Goal: Task Accomplishment & Management: Use online tool/utility

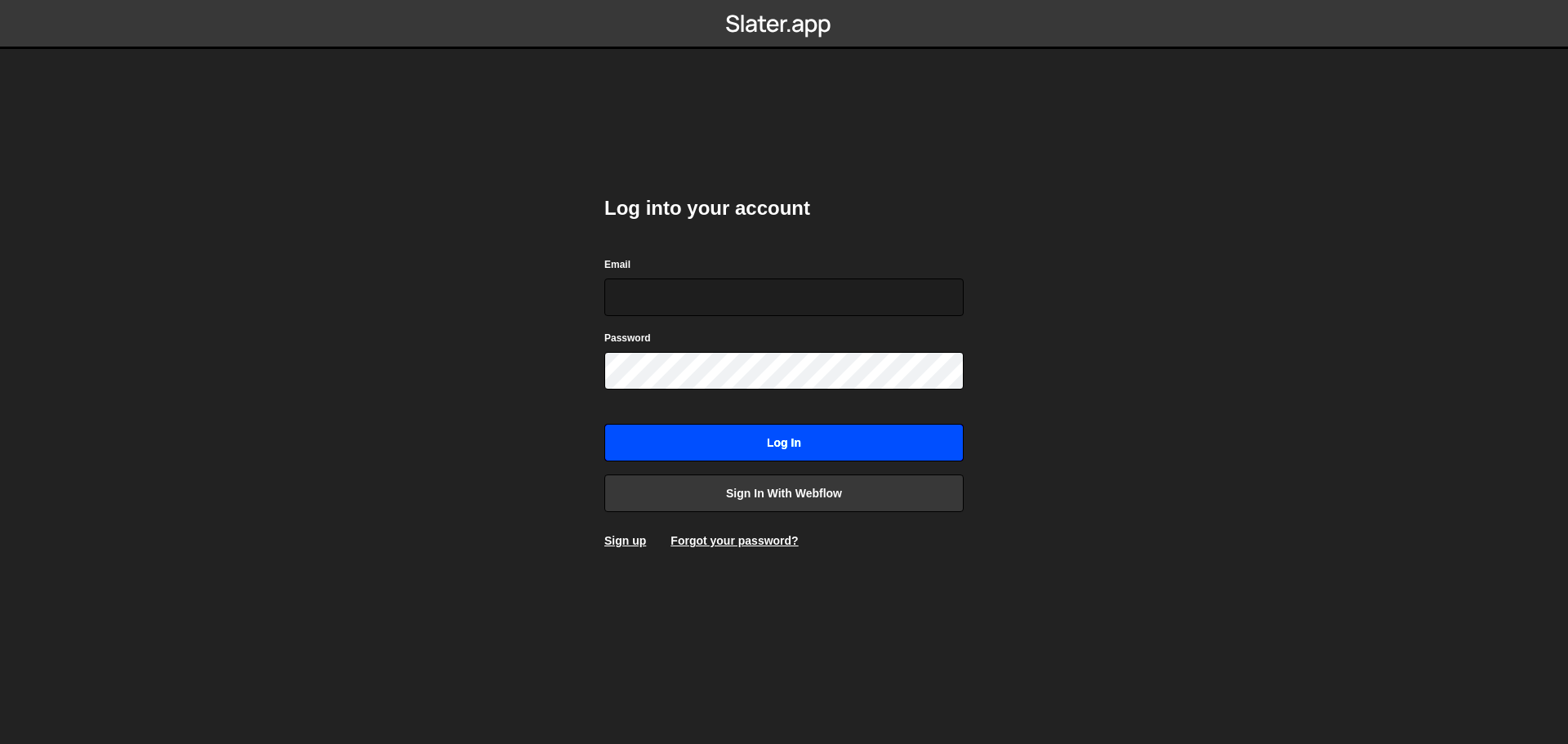
click at [913, 438] on input "Log in" at bounding box center [784, 442] width 359 height 38
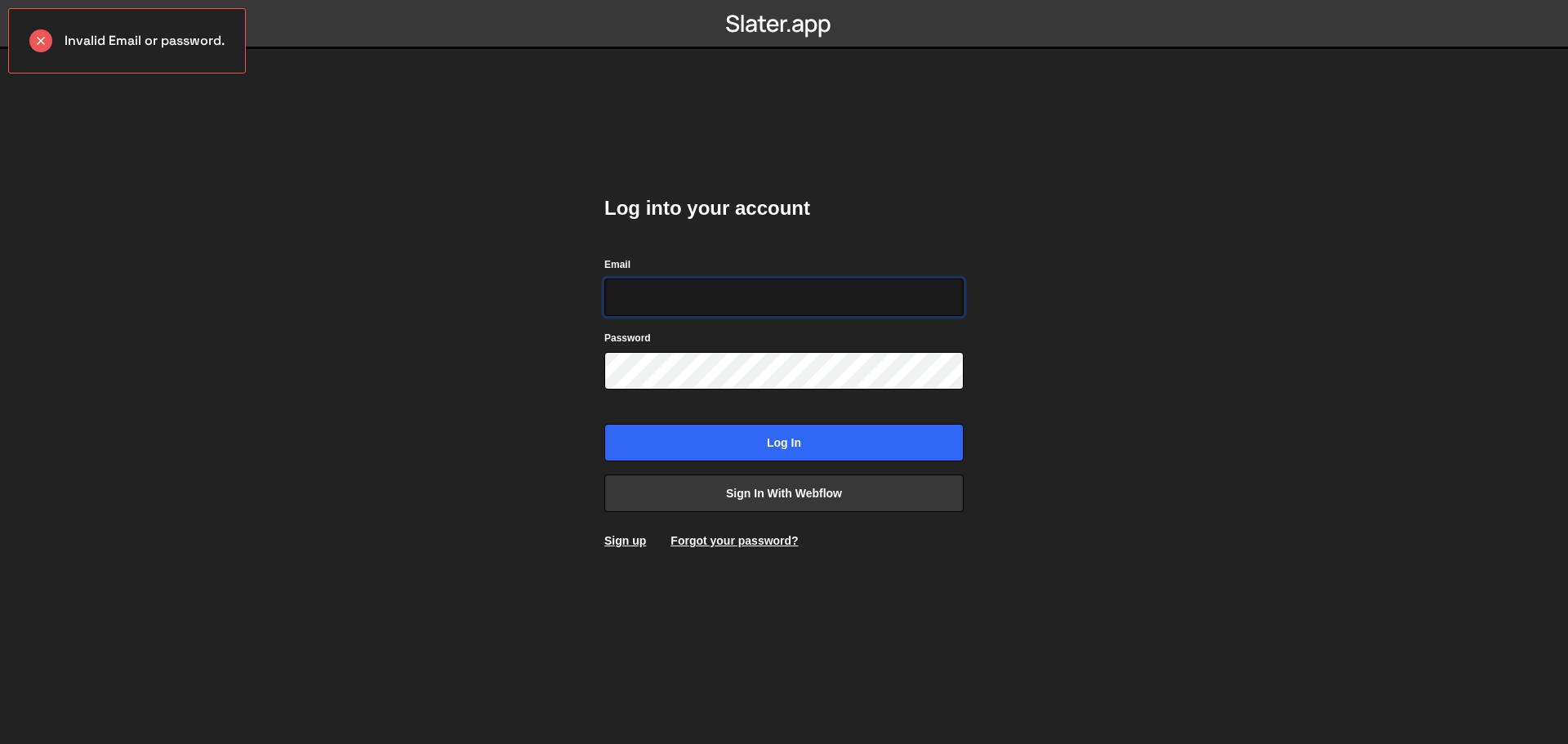
type input "[PERSON_NAME][EMAIL_ADDRESS][DOMAIN_NAME]"
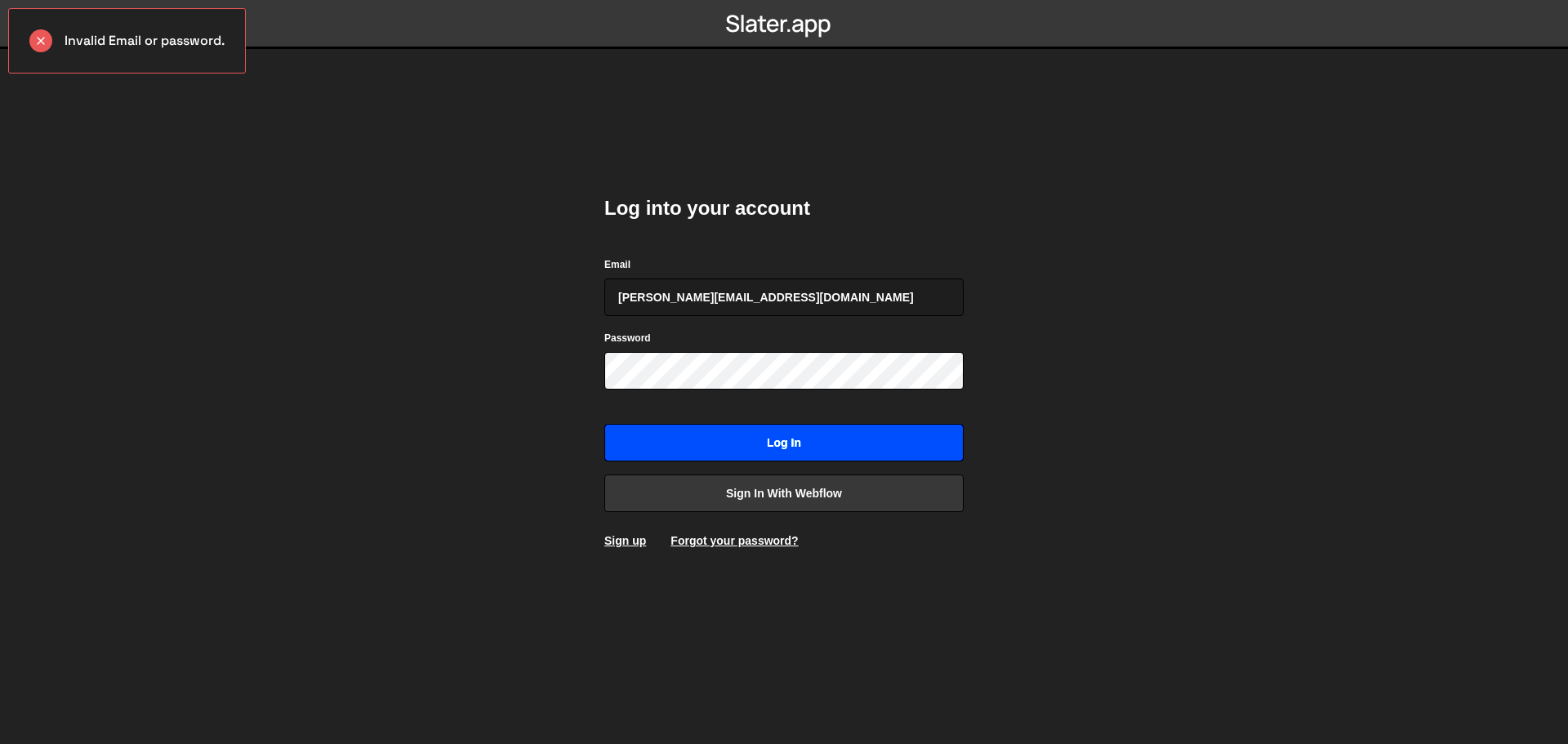
drag, startPoint x: 693, startPoint y: 437, endPoint x: 717, endPoint y: 437, distance: 24.0
click at [693, 437] on input "Log in" at bounding box center [784, 442] width 359 height 38
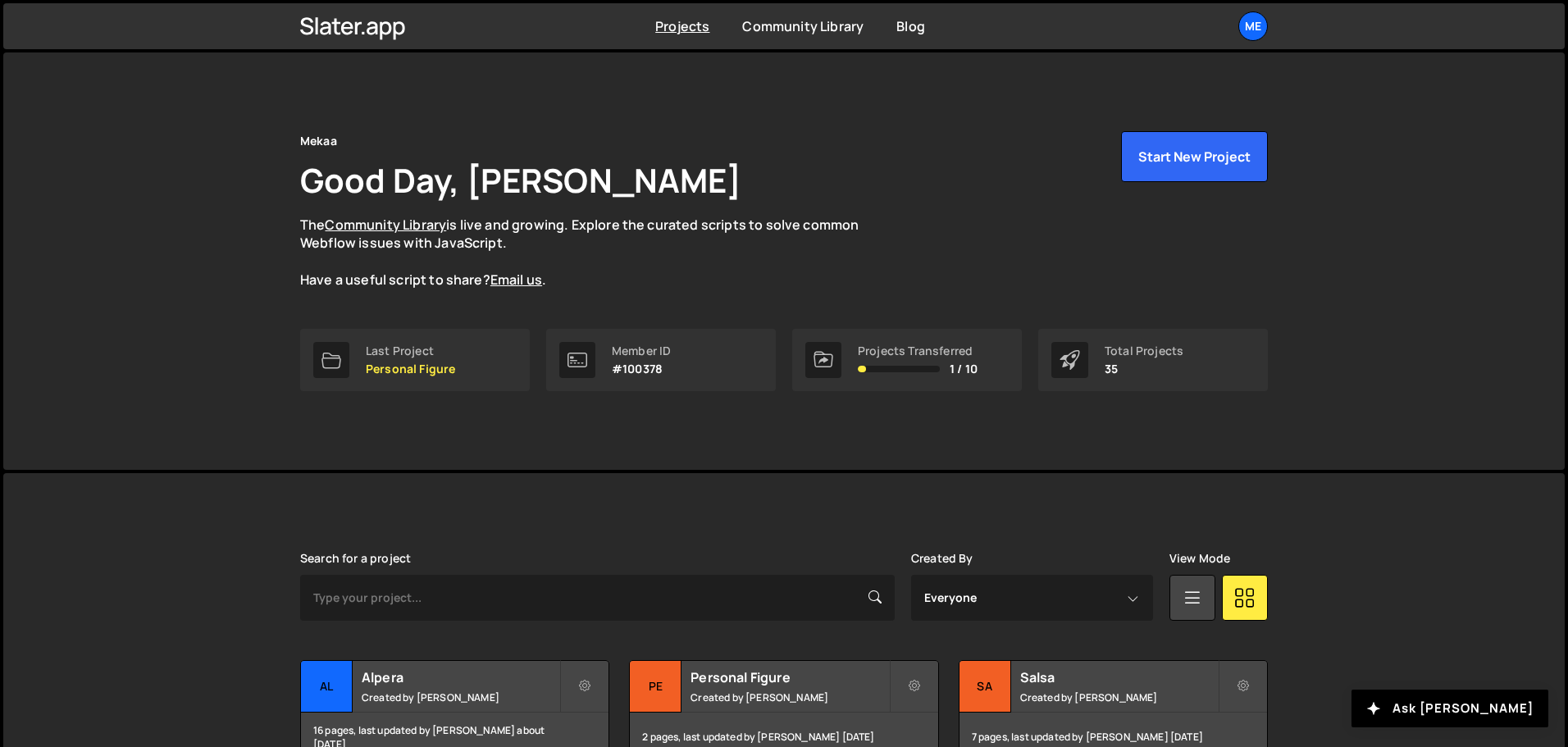
scroll to position [328, 0]
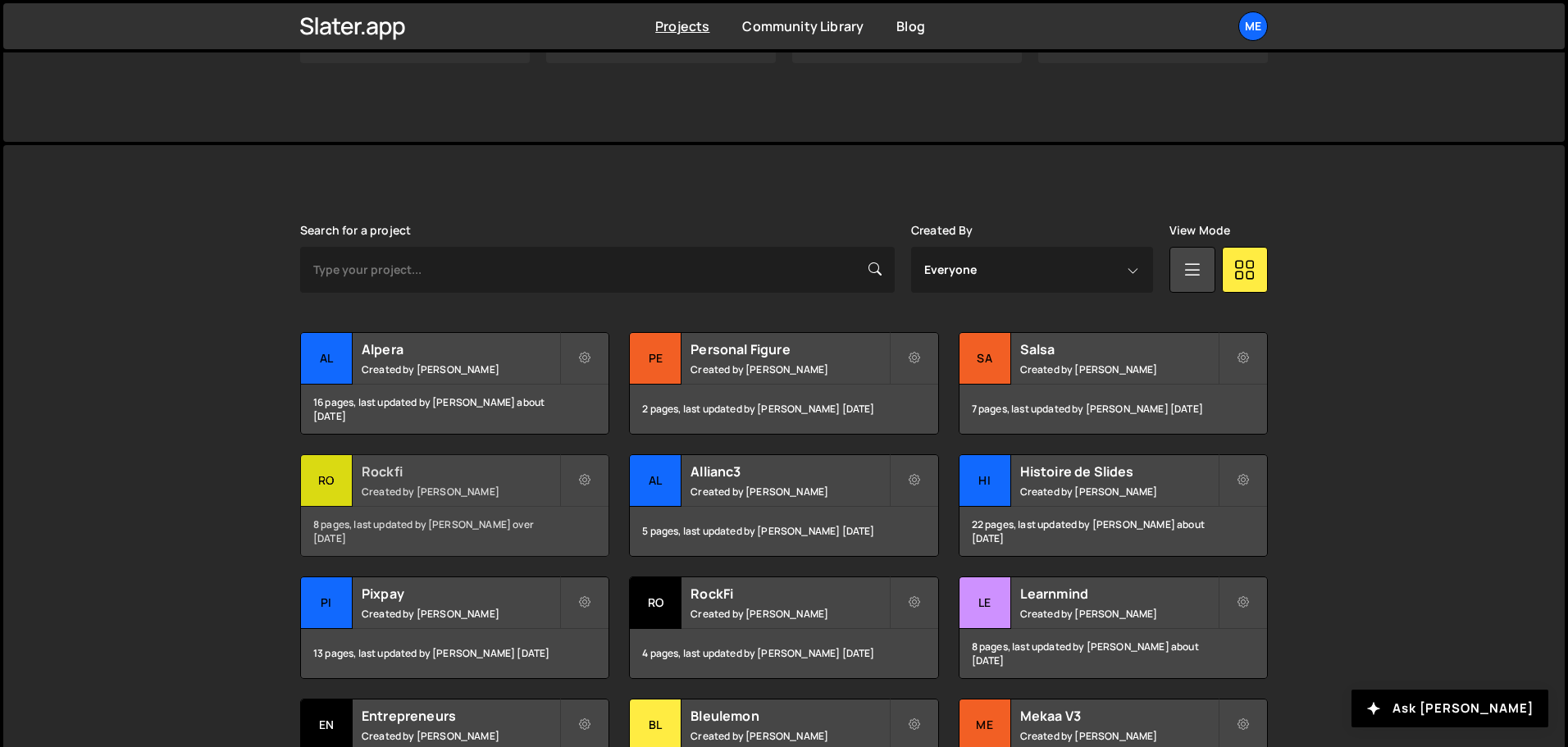
click at [429, 510] on div "8 pages, last updated by Alex Teillet over 1 year ago" at bounding box center [454, 531] width 307 height 49
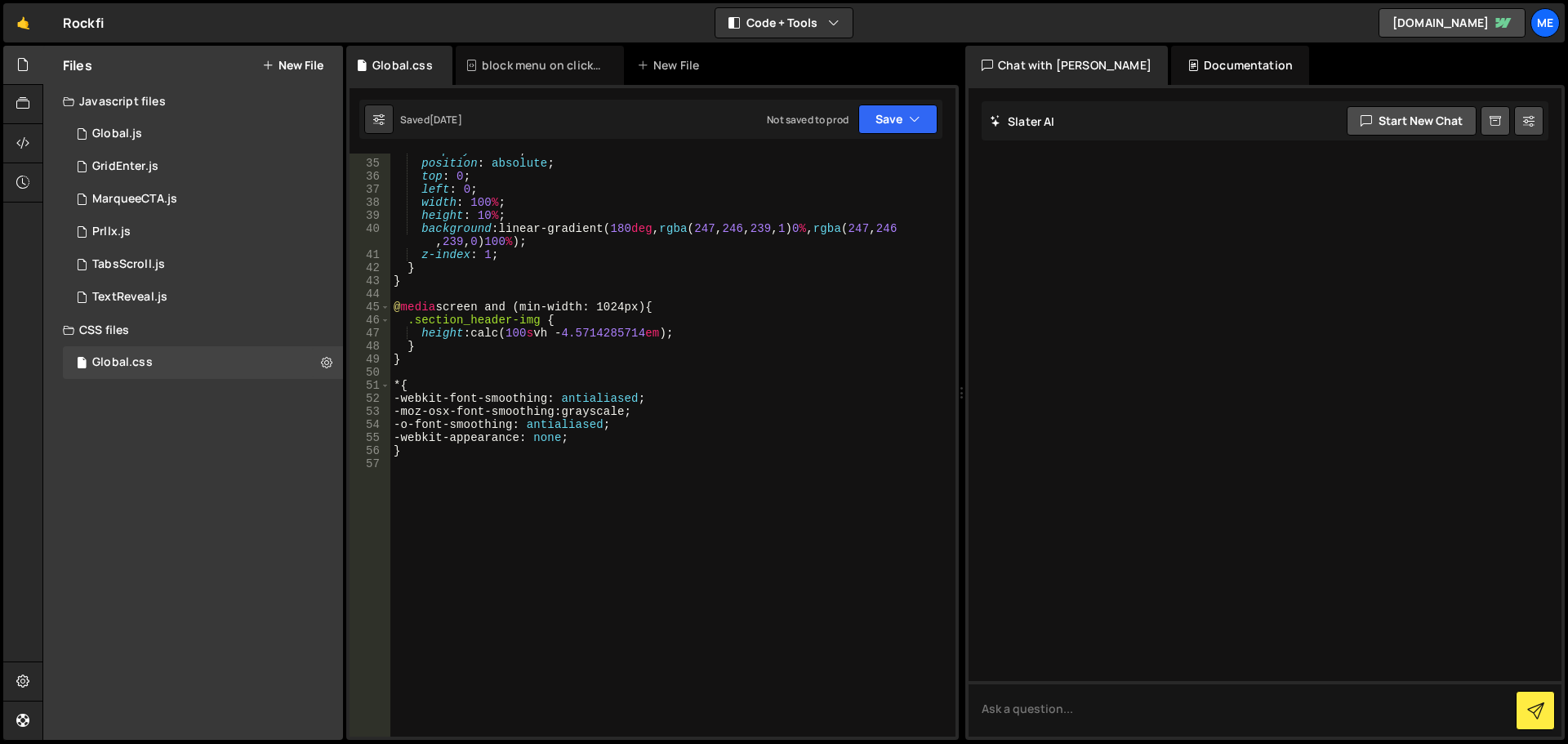
scroll to position [459, 0]
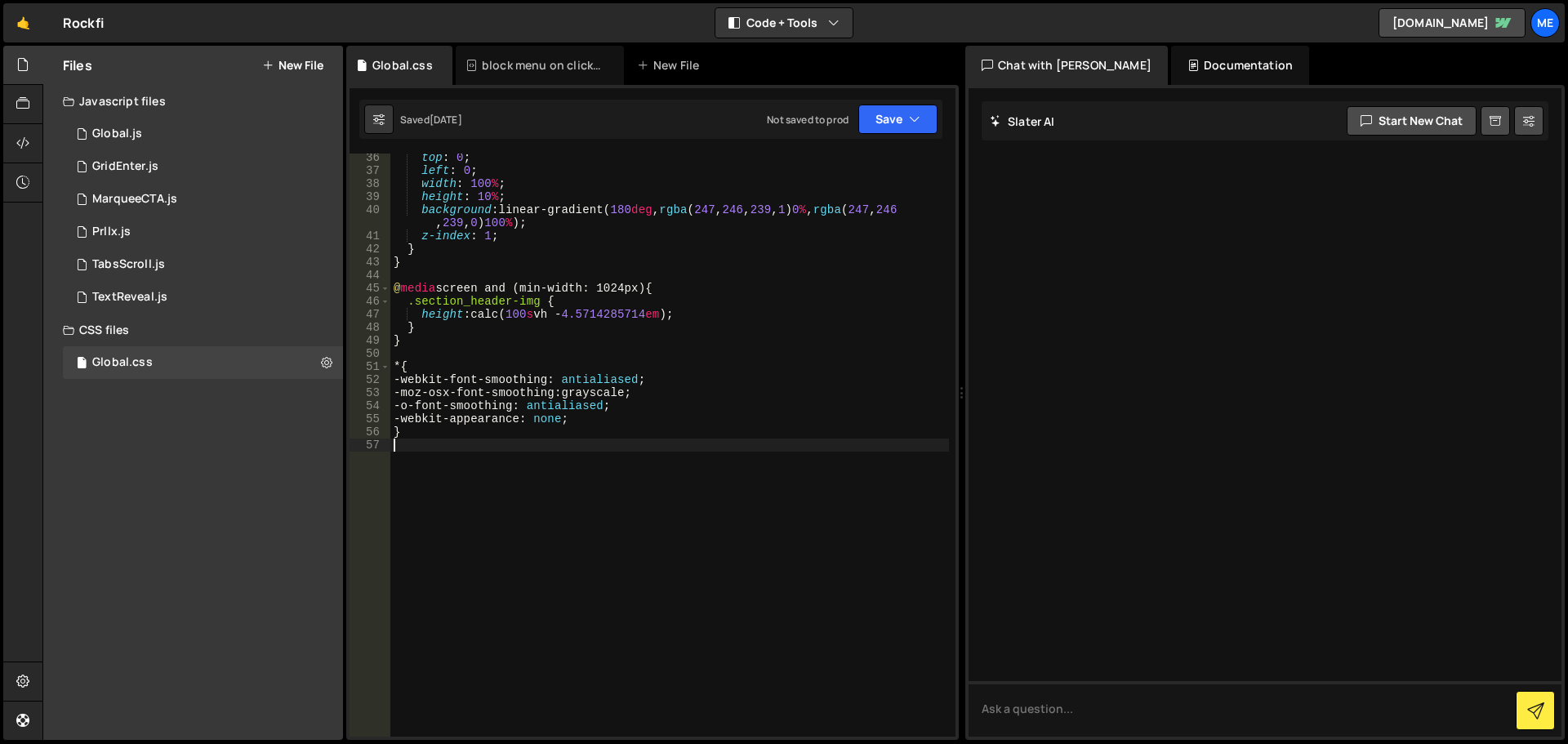
click at [468, 440] on div "top : 0 ; left : 0 ; width : 100 % ; height : 10 % ; background : linear-gradie…" at bounding box center [669, 455] width 559 height 609
paste textarea "}"
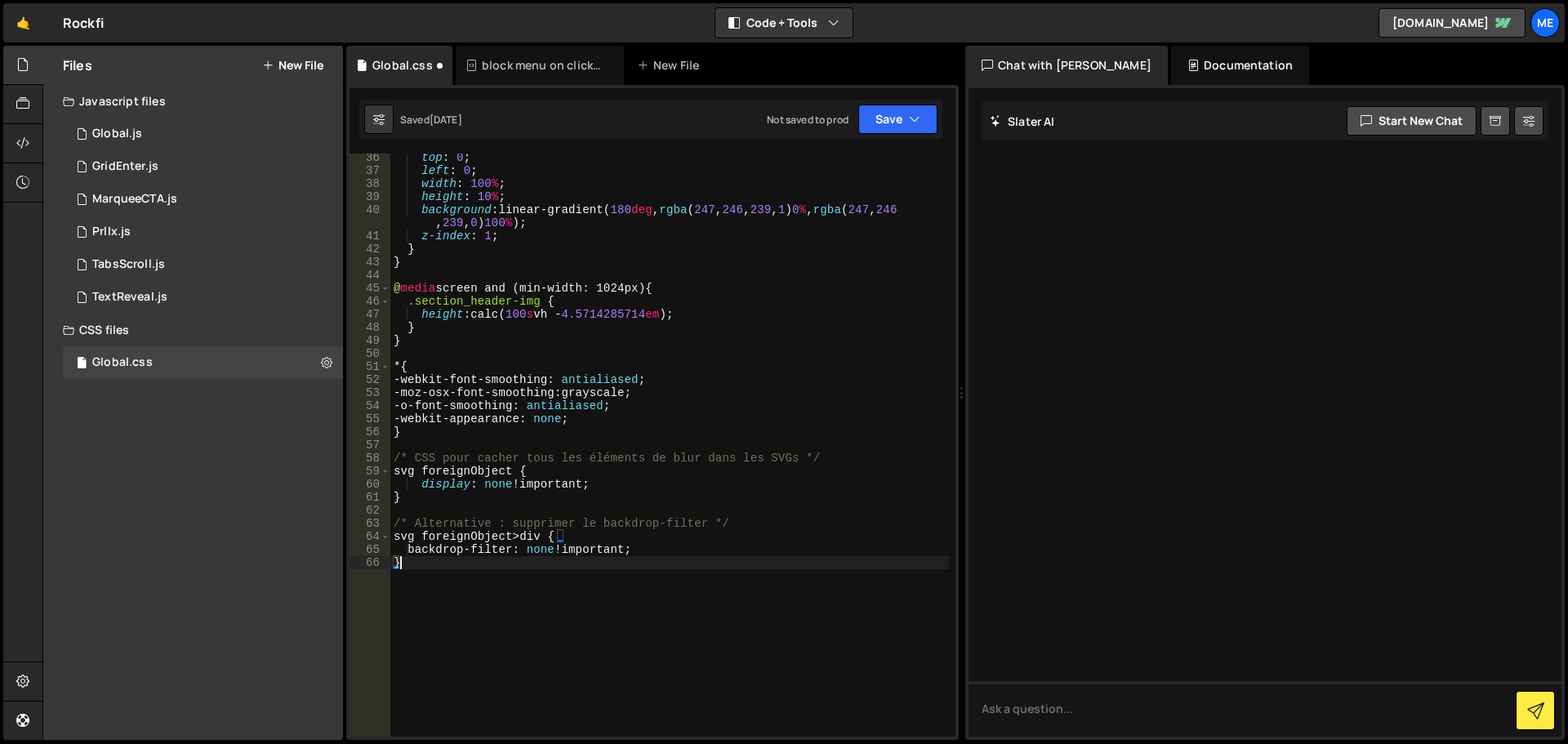
click at [526, 678] on div "top : 0 ; left : 0 ; width : 100 % ; height : 10 % ; background : linear-gradie…" at bounding box center [669, 455] width 559 height 609
type textarea "}"
click at [891, 123] on button "Save" at bounding box center [898, 119] width 80 height 29
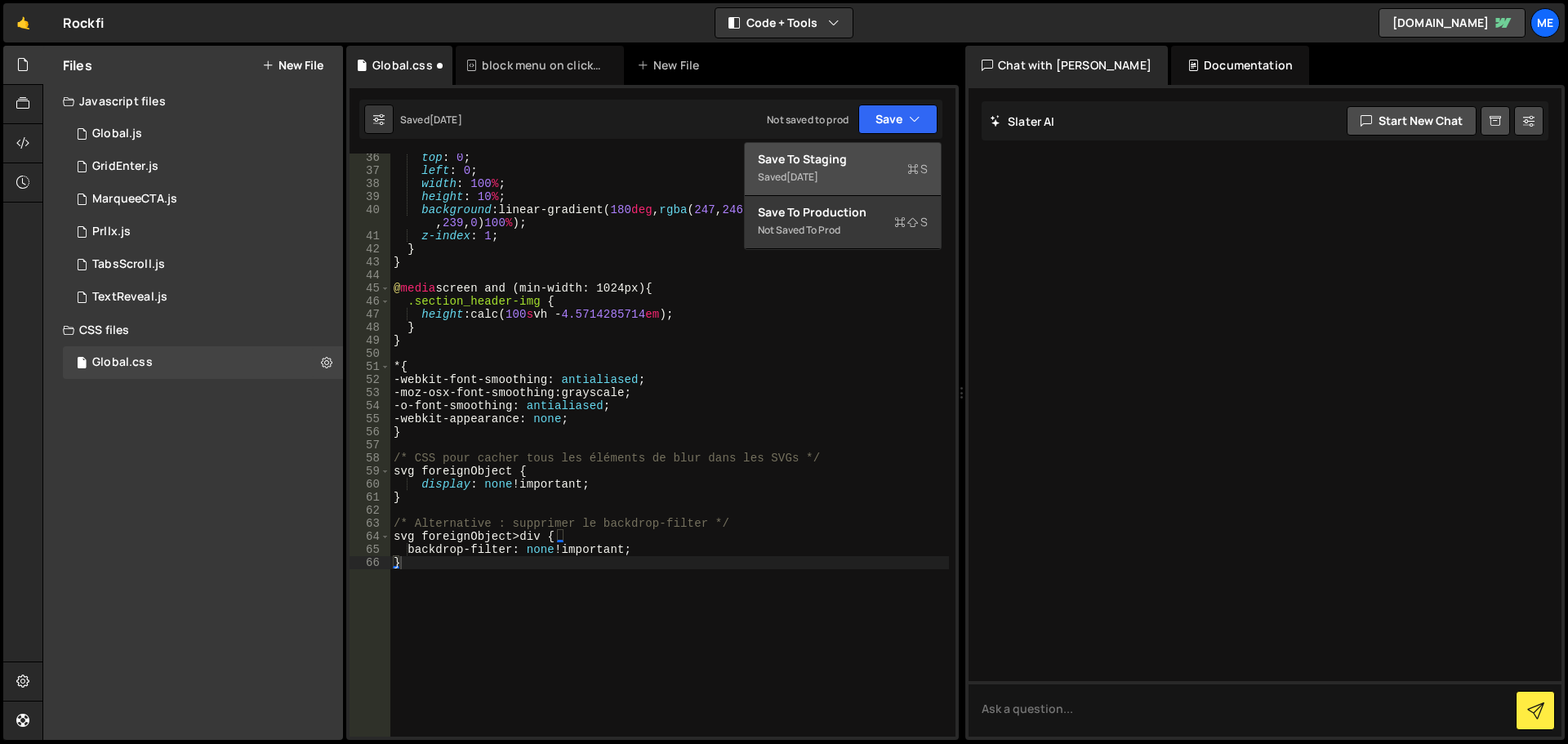
click at [853, 175] on div "Saved 3 days ago" at bounding box center [842, 177] width 170 height 19
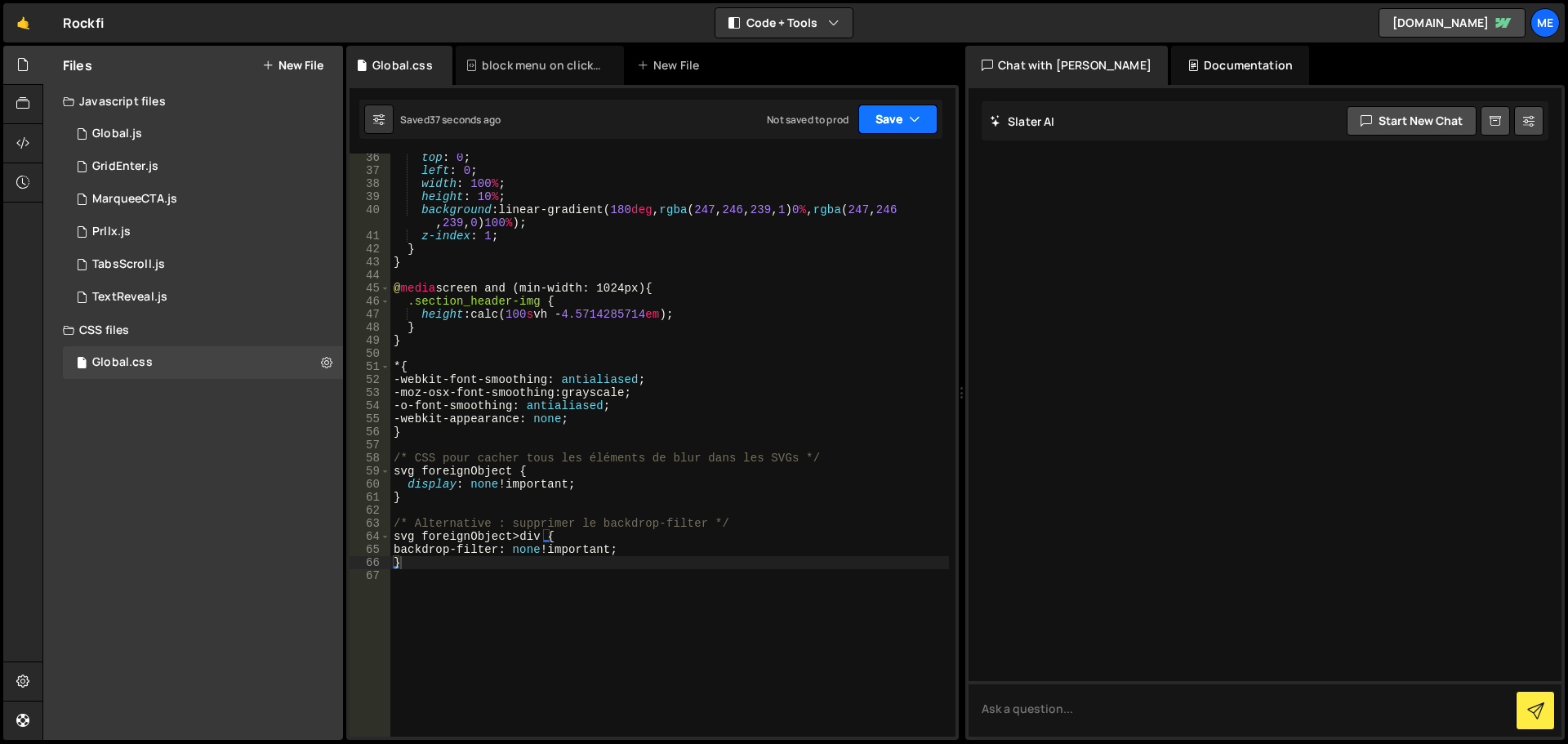
click at [891, 115] on button "Save" at bounding box center [898, 119] width 80 height 29
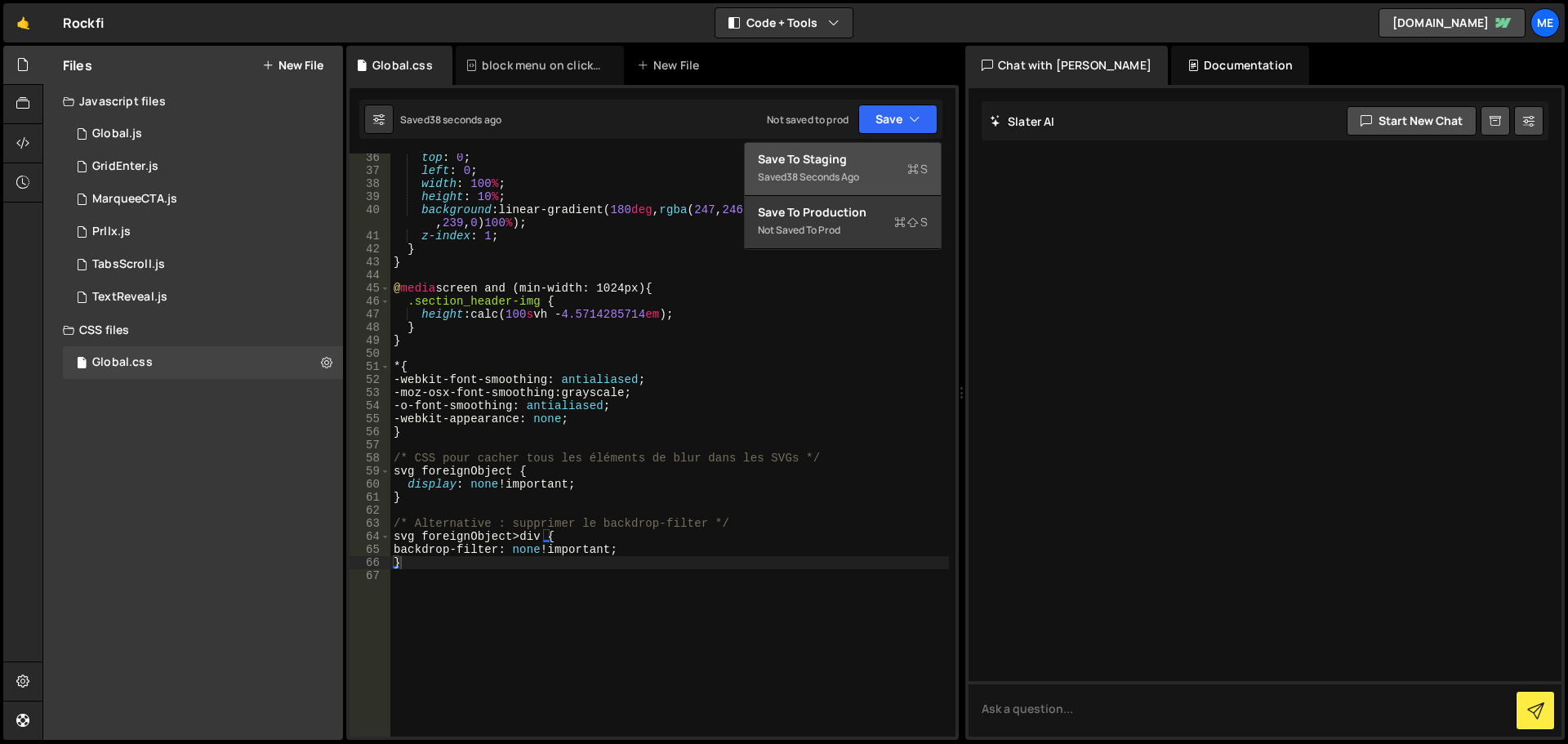
click at [868, 157] on div "Save to Staging S" at bounding box center [842, 158] width 170 height 17
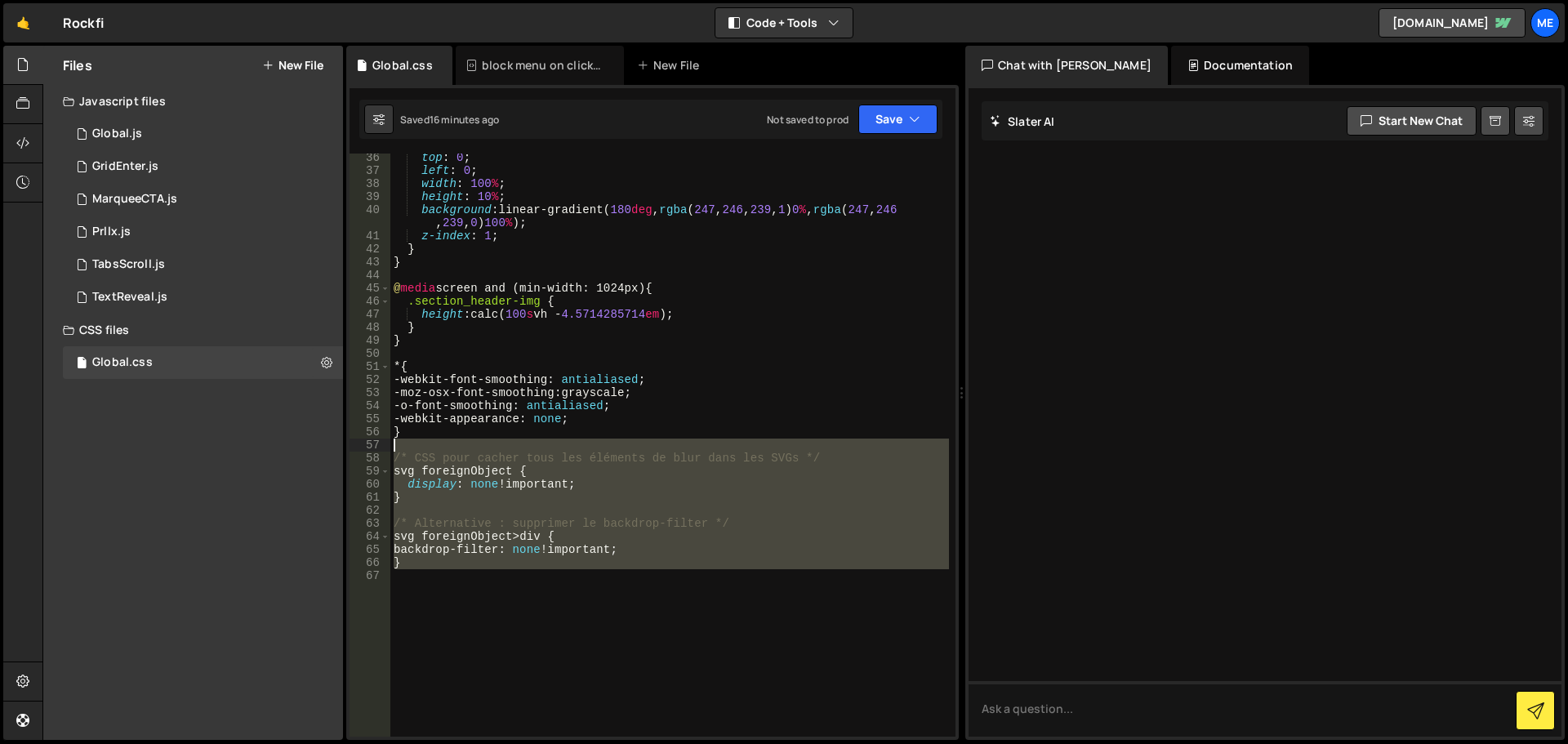
drag, startPoint x: 439, startPoint y: 587, endPoint x: 357, endPoint y: 447, distance: 162.2
click at [357, 447] on div "36 37 38 39 40 41 42 43 44 45 46 47 48 49 50 51 52 53 54 55 56 57 58 59 60 61 6…" at bounding box center [653, 445] width 606 height 583
click at [616, 490] on div "top : 0 ; left : 0 ; width : 100 % ; height : 10 % ; background : linear-gradie…" at bounding box center [669, 445] width 559 height 583
drag, startPoint x: 403, startPoint y: 446, endPoint x: 347, endPoint y: 462, distance: 58.2
click at [347, 462] on div "XXXXXXXXXXXXXXXXXXXXXXXXXXXXXXXXXXXXXXXXXXXXXXXXXXXXXXXXXXXXXXXXXXXXXXXXXXXXXXX…" at bounding box center [652, 412] width 612 height 655
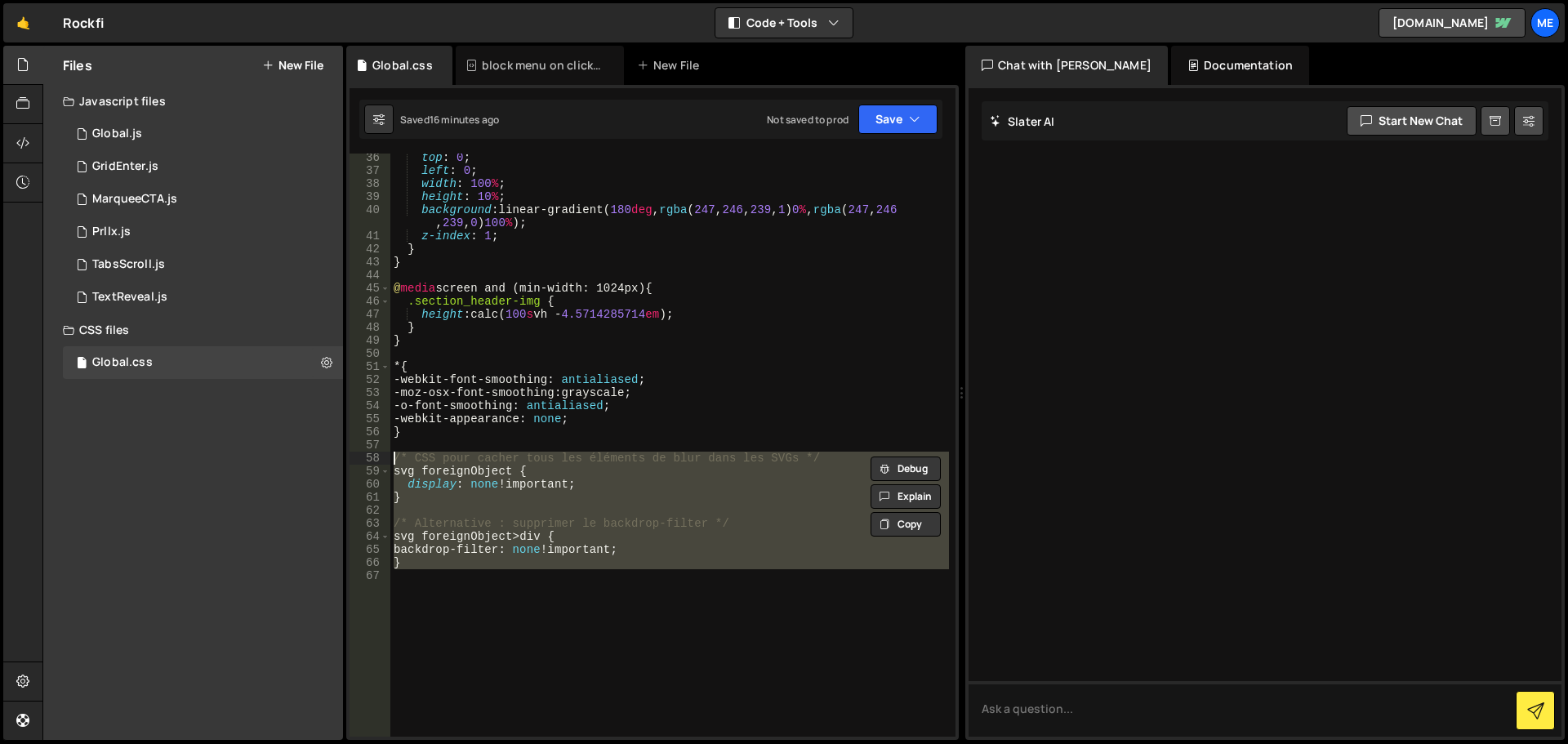
click at [515, 568] on div "top : 0 ; left : 0 ; width : 100 % ; height : 10 % ; background : linear-gradie…" at bounding box center [669, 445] width 559 height 583
drag, startPoint x: 472, startPoint y: 592, endPoint x: 275, endPoint y: 457, distance: 238.8
click at [275, 457] on div "Files New File Javascript files 1 Global.js 0 1 GridEnter.js 0 1 MarqueeCTA.js 0" at bounding box center [805, 392] width 1525 height 694
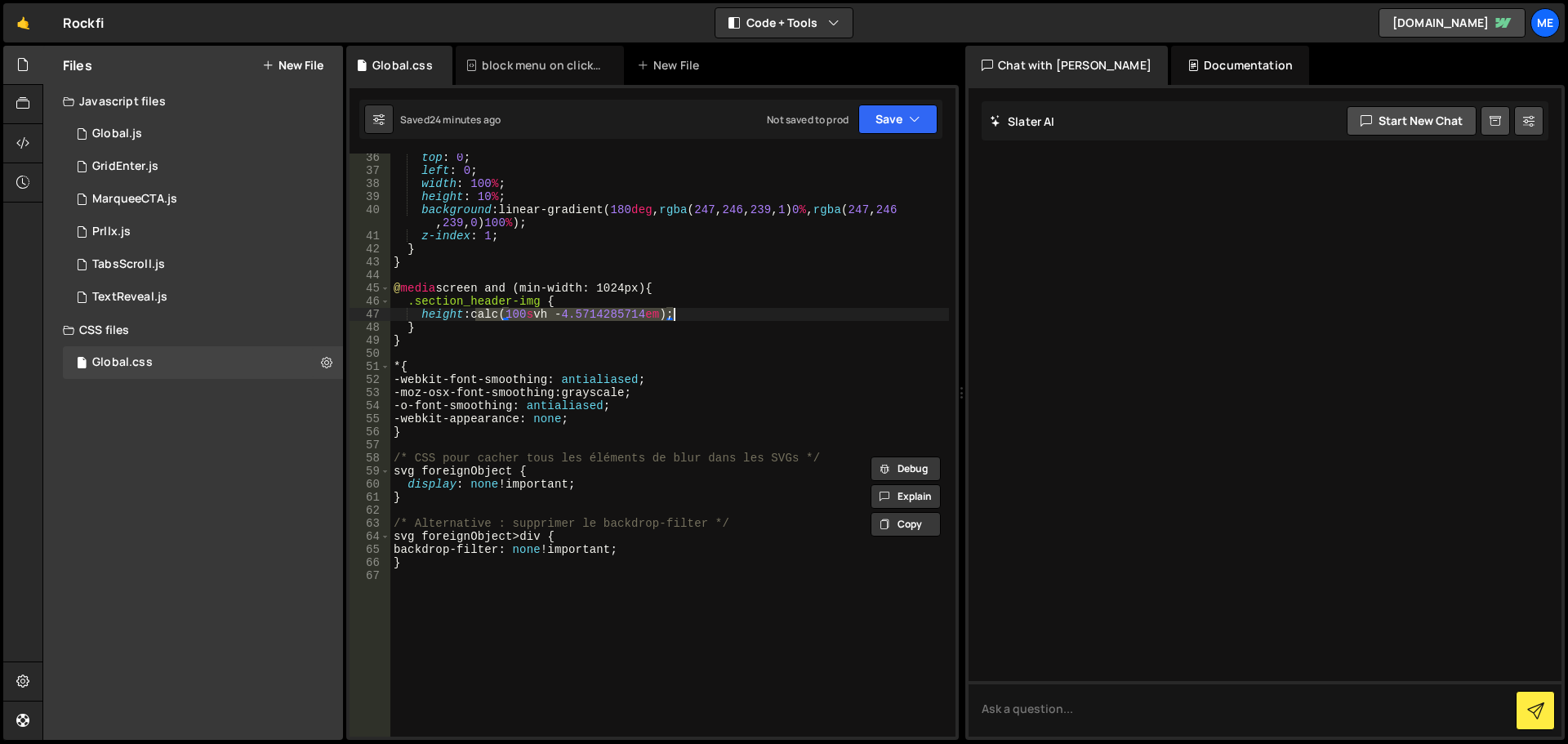
drag, startPoint x: 477, startPoint y: 315, endPoint x: 676, endPoint y: 320, distance: 199.1
click at [676, 320] on div "top : 0 ; left : 0 ; width : 100 % ; height : 10 % ; background : linear-gradie…" at bounding box center [669, 455] width 559 height 609
type textarea "height: calc(100svh - 4.5714285714em);"
